Goal: Check status: Check status

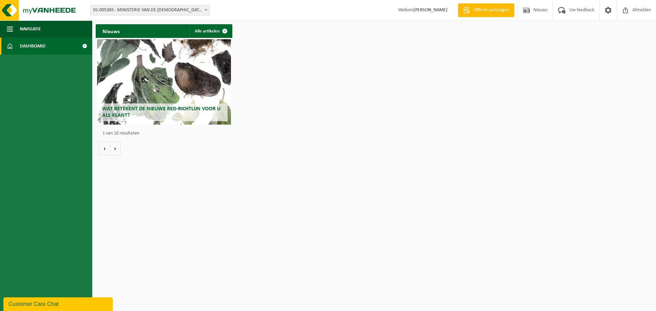
click at [176, 11] on span "01-005385 - MINISTERIE VAN DE [DEMOGRAPHIC_DATA] GEMEENSCHAP - [GEOGRAPHIC_DATA]" at bounding box center [150, 10] width 119 height 10
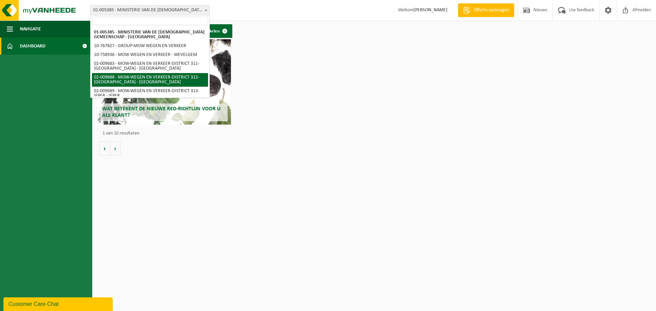
select select "1850"
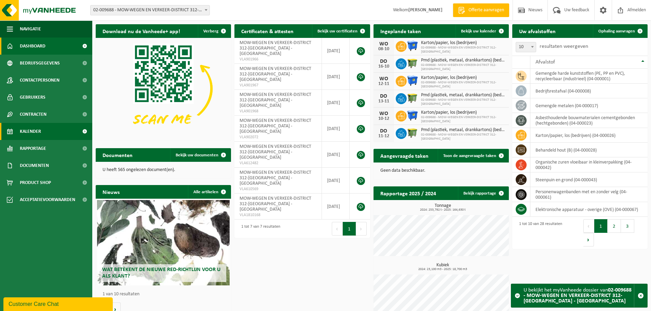
click at [47, 135] on link "Kalender" at bounding box center [46, 131] width 92 height 17
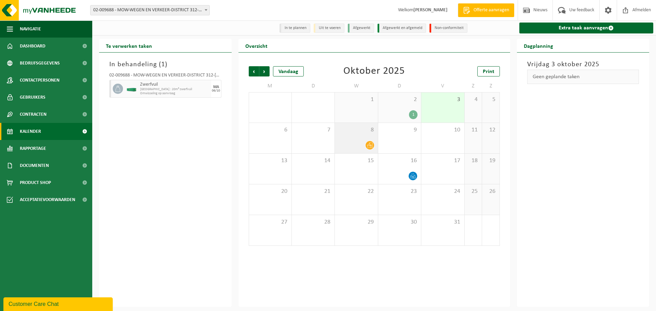
click at [356, 142] on div at bounding box center [356, 145] width 36 height 9
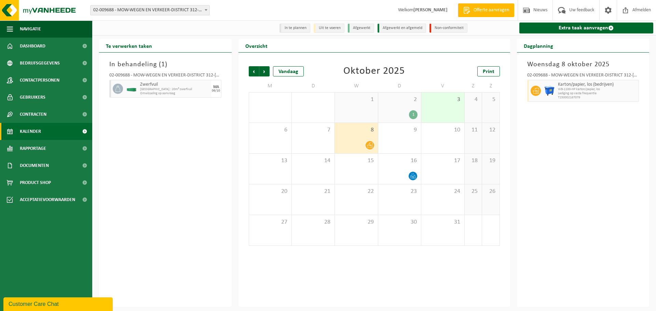
click at [360, 140] on div "8" at bounding box center [356, 138] width 43 height 30
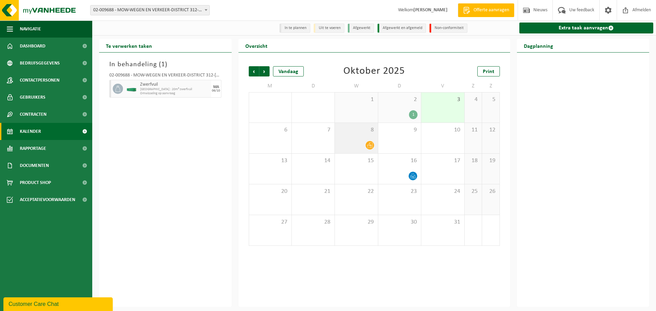
click at [359, 140] on div "8" at bounding box center [356, 138] width 43 height 30
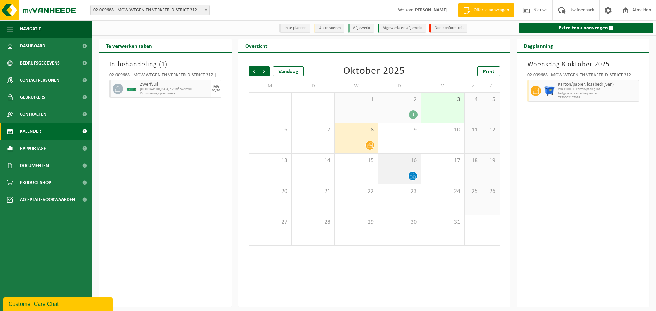
click at [398, 169] on div "16" at bounding box center [399, 169] width 43 height 30
